Goal: Transaction & Acquisition: Purchase product/service

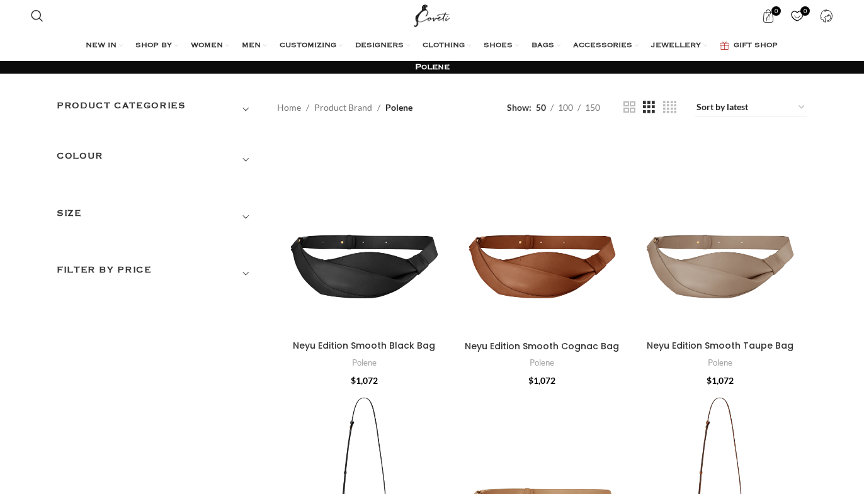
click at [149, 273] on h3 "Filter by price" at bounding box center [158, 273] width 202 height 21
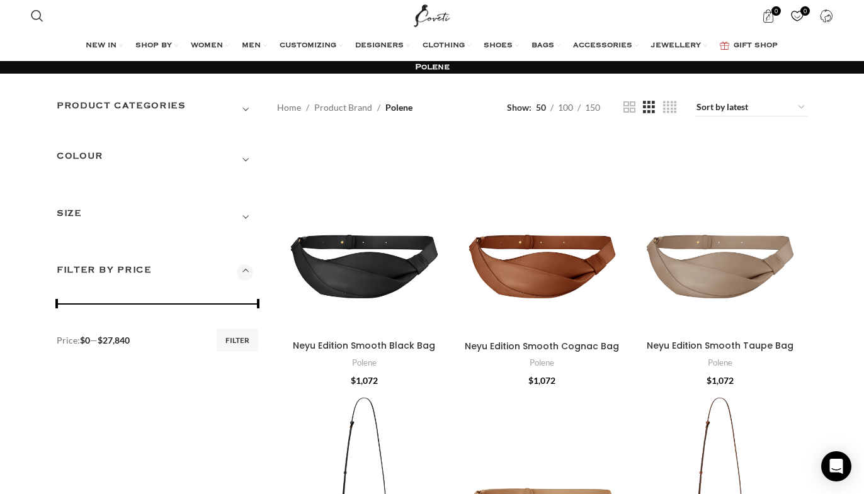
click at [171, 101] on h3 "Product categories" at bounding box center [158, 109] width 202 height 21
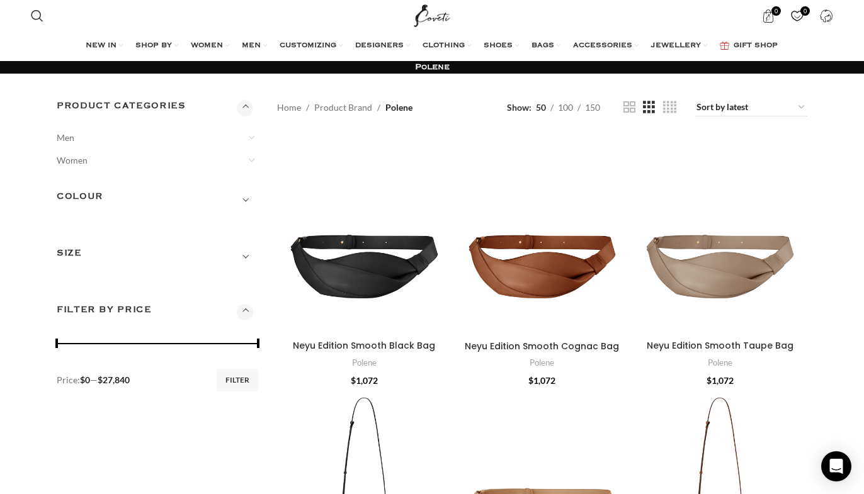
click at [171, 101] on h3 "Product categories" at bounding box center [158, 109] width 202 height 21
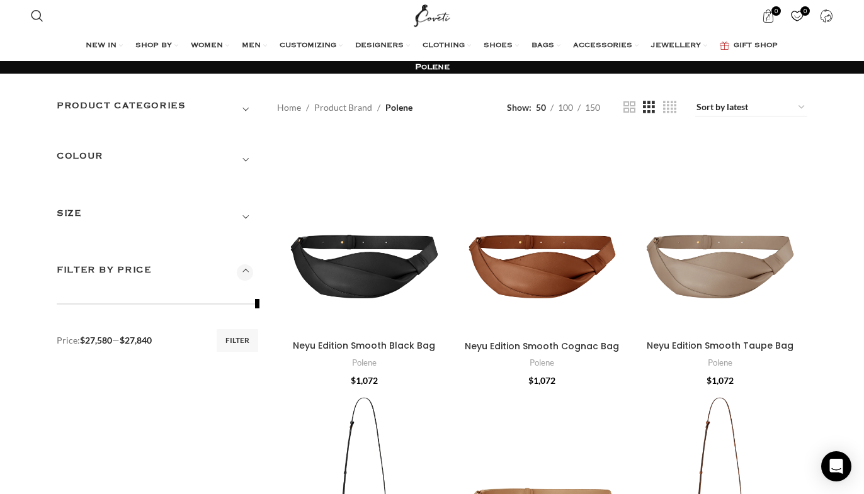
drag, startPoint x: 59, startPoint y: 304, endPoint x: 259, endPoint y: 305, distance: 199.7
click at [258, 305] on div at bounding box center [158, 304] width 202 height 13
click at [228, 345] on button "Filter" at bounding box center [238, 340] width 42 height 23
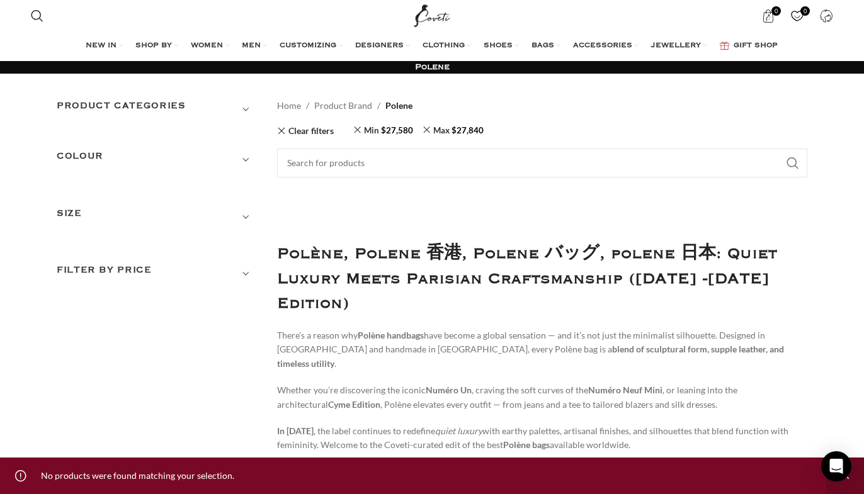
drag, startPoint x: 255, startPoint y: 304, endPoint x: 197, endPoint y: 307, distance: 58.0
click at [171, 265] on h3 "Filter by price" at bounding box center [158, 273] width 202 height 21
click at [205, 273] on h3 "Filter by price" at bounding box center [158, 273] width 202 height 21
click at [259, 276] on span "Show sidebar" at bounding box center [432, 247] width 864 height 494
click at [239, 270] on h3 "Filter by price" at bounding box center [158, 273] width 202 height 21
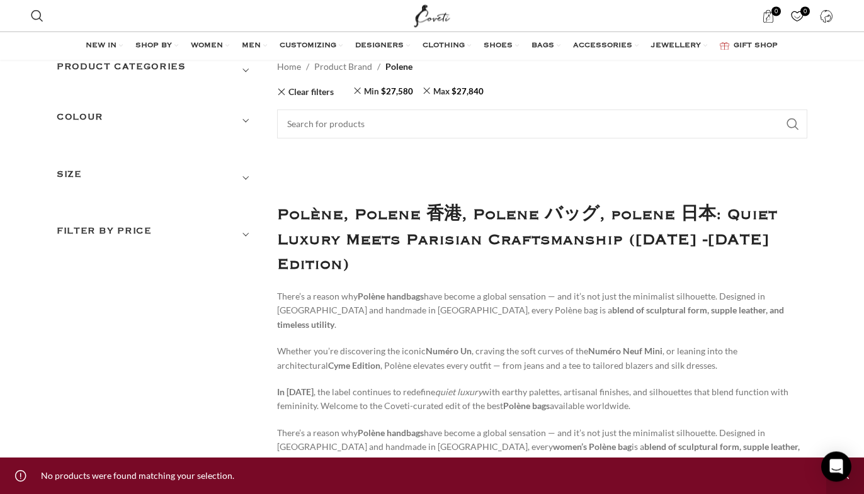
scroll to position [128, 0]
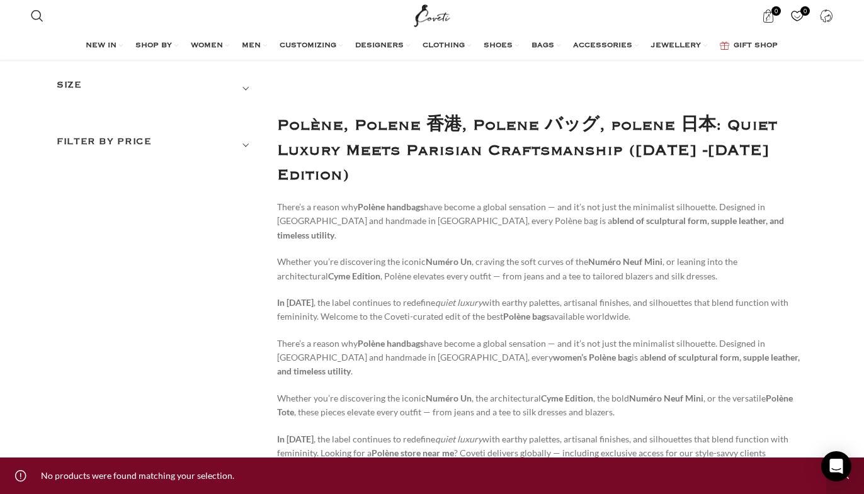
drag, startPoint x: 242, startPoint y: 162, endPoint x: 236, endPoint y: 144, distance: 19.9
click at [242, 162] on span "Show sidebar" at bounding box center [432, 119] width 864 height 494
click at [236, 142] on h3 "Filter by price" at bounding box center [158, 145] width 202 height 21
click at [254, 147] on h3 "Filter by price" at bounding box center [158, 145] width 202 height 21
click at [134, 134] on span "Show sidebar" at bounding box center [432, 119] width 864 height 494
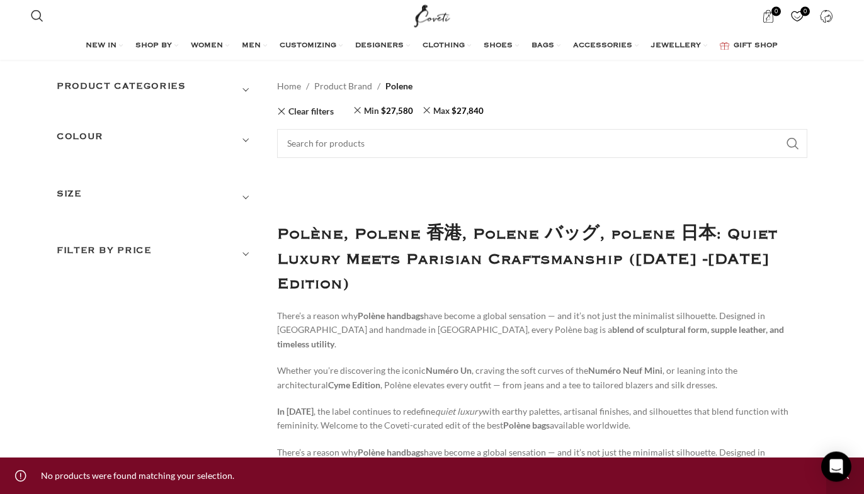
scroll to position [0, 0]
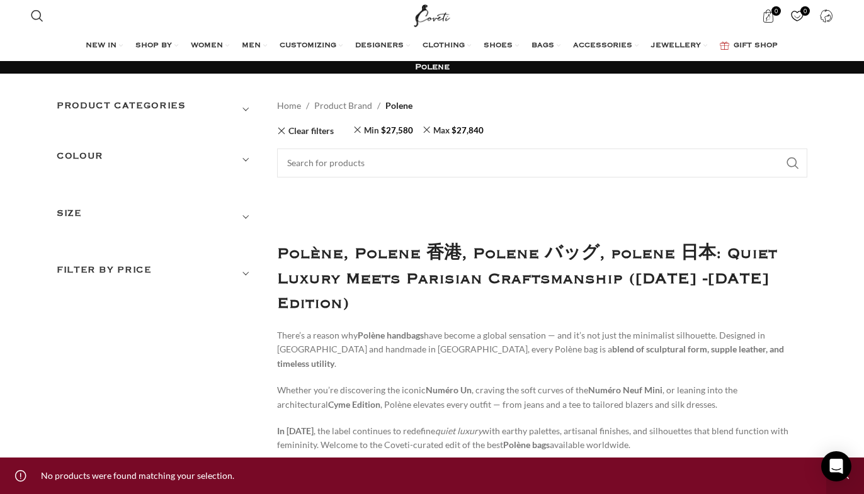
click at [156, 222] on h3 "SIZE" at bounding box center [158, 217] width 202 height 21
click at [258, 216] on span "Show sidebar" at bounding box center [432, 247] width 864 height 494
click at [239, 215] on h3 "SIZE" at bounding box center [158, 217] width 202 height 21
click at [322, 131] on link "Clear filters" at bounding box center [305, 131] width 57 height 0
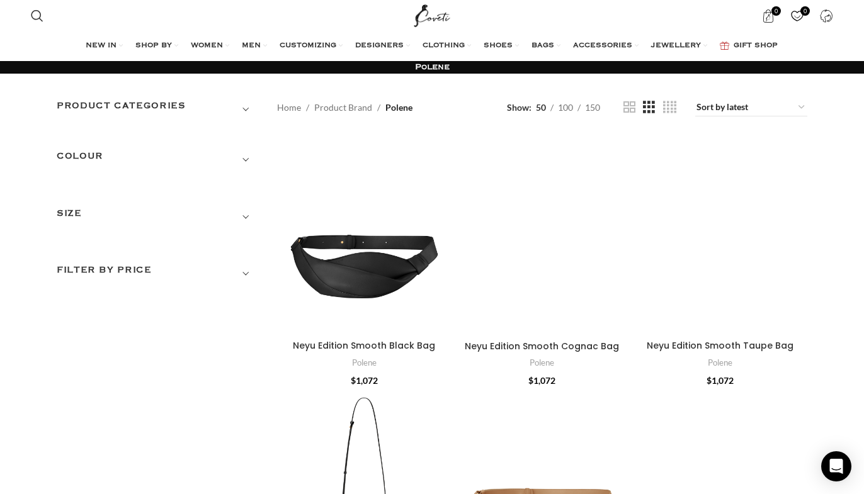
click at [151, 278] on h3 "Filter by price" at bounding box center [158, 273] width 202 height 21
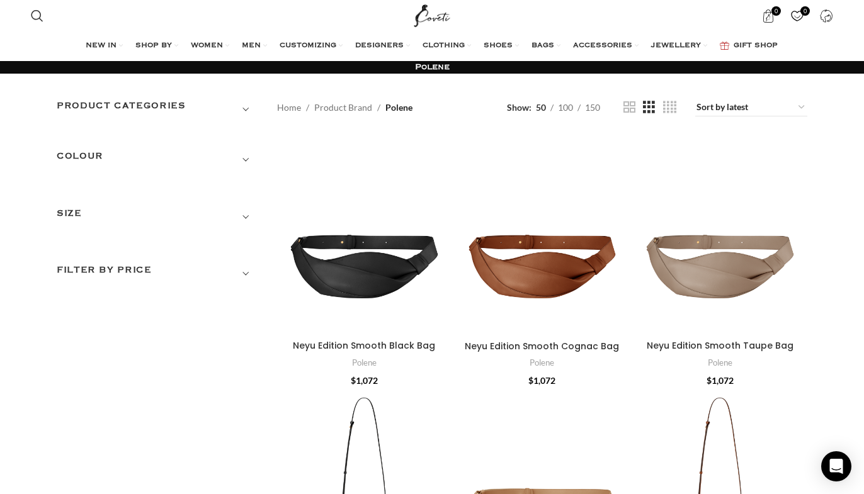
click at [242, 275] on h3 "Filter by price" at bounding box center [158, 273] width 202 height 21
click at [244, 270] on h3 "Filter by price" at bounding box center [158, 273] width 202 height 21
click at [355, 111] on span "Show sidebar" at bounding box center [432, 247] width 864 height 494
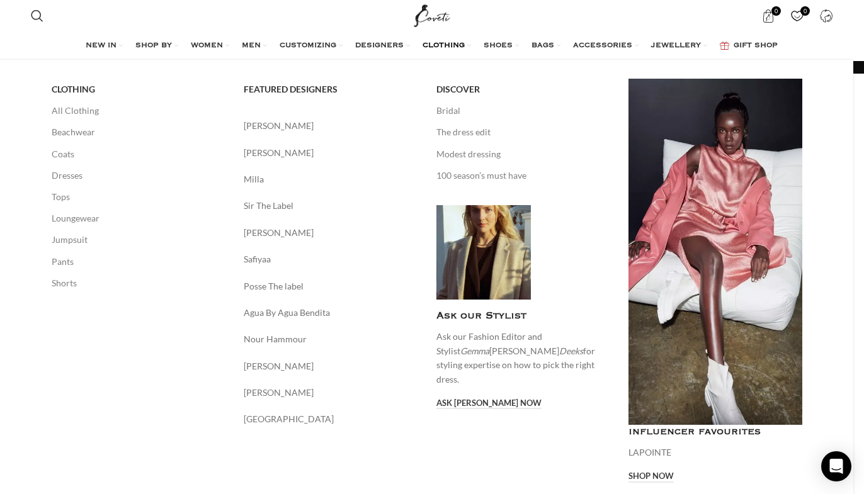
click at [491, 259] on img "Main navigation" at bounding box center [483, 252] width 94 height 94
click at [486, 221] on img "Main navigation" at bounding box center [483, 252] width 94 height 94
click at [455, 107] on link "Bridal" at bounding box center [523, 110] width 174 height 21
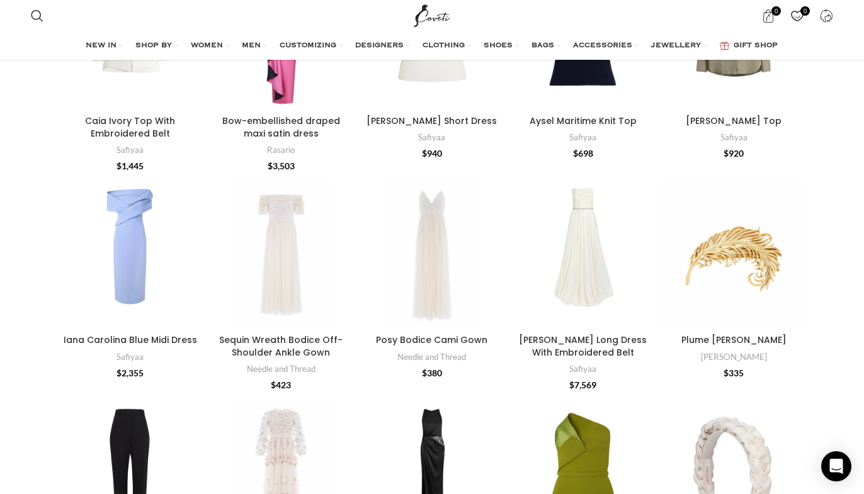
scroll to position [917, 0]
